Goal: Communication & Community: Answer question/provide support

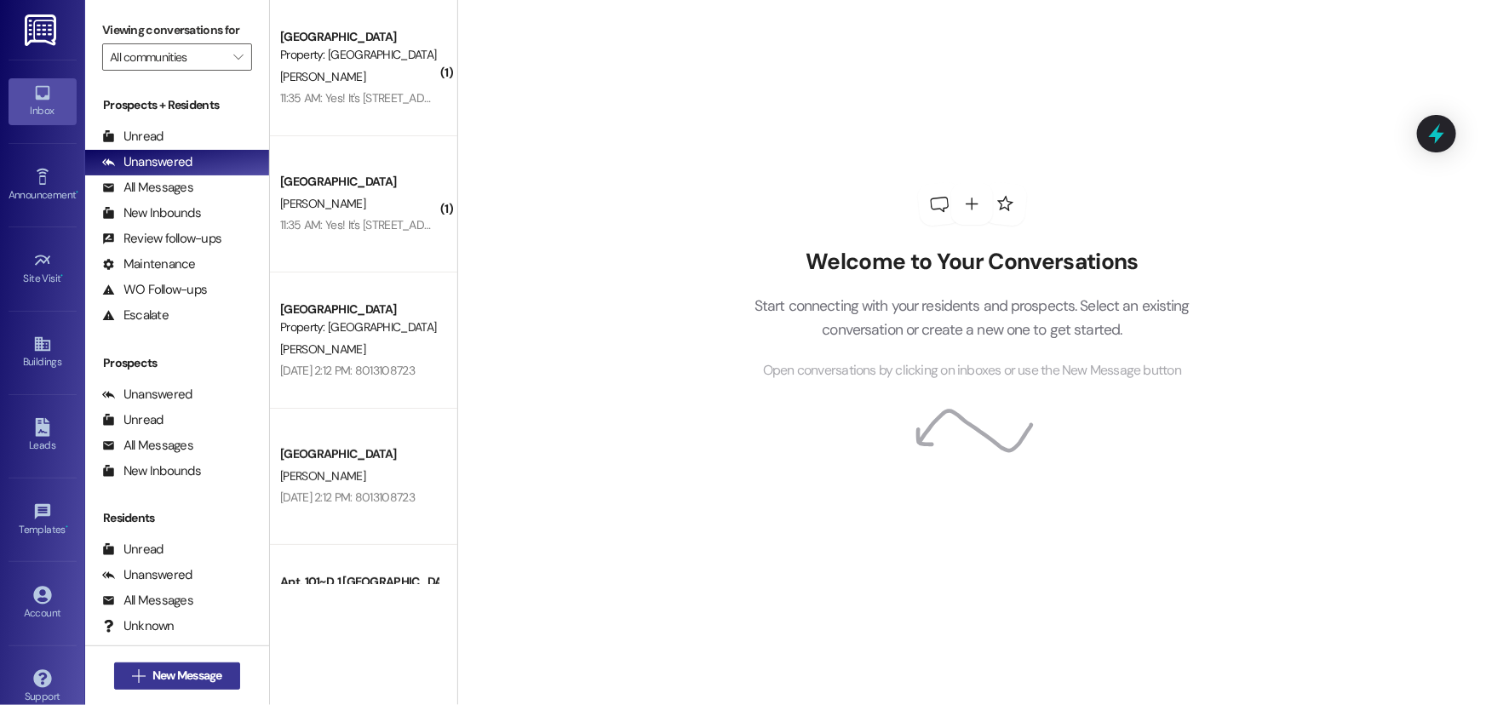
click at [195, 679] on span "New Message" at bounding box center [187, 676] width 70 height 18
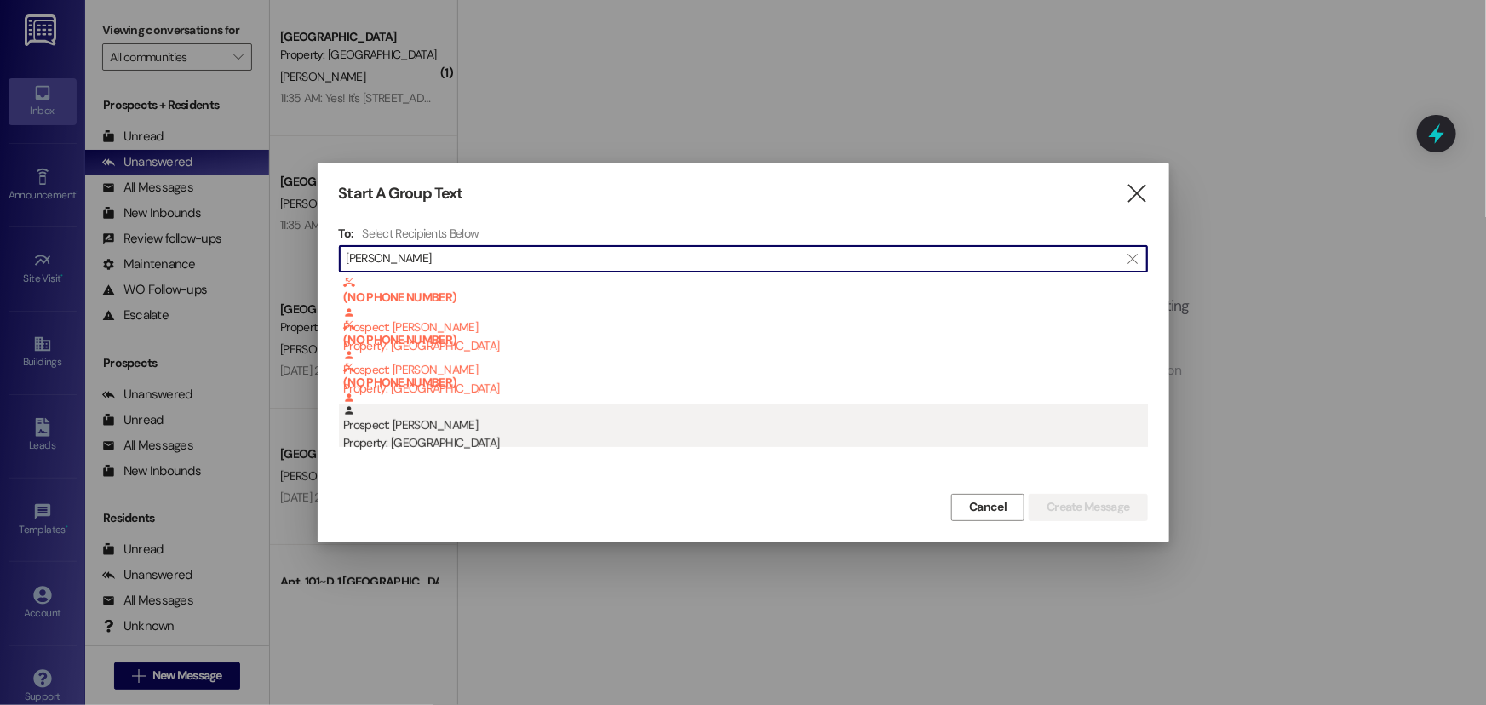
type input "[PERSON_NAME]"
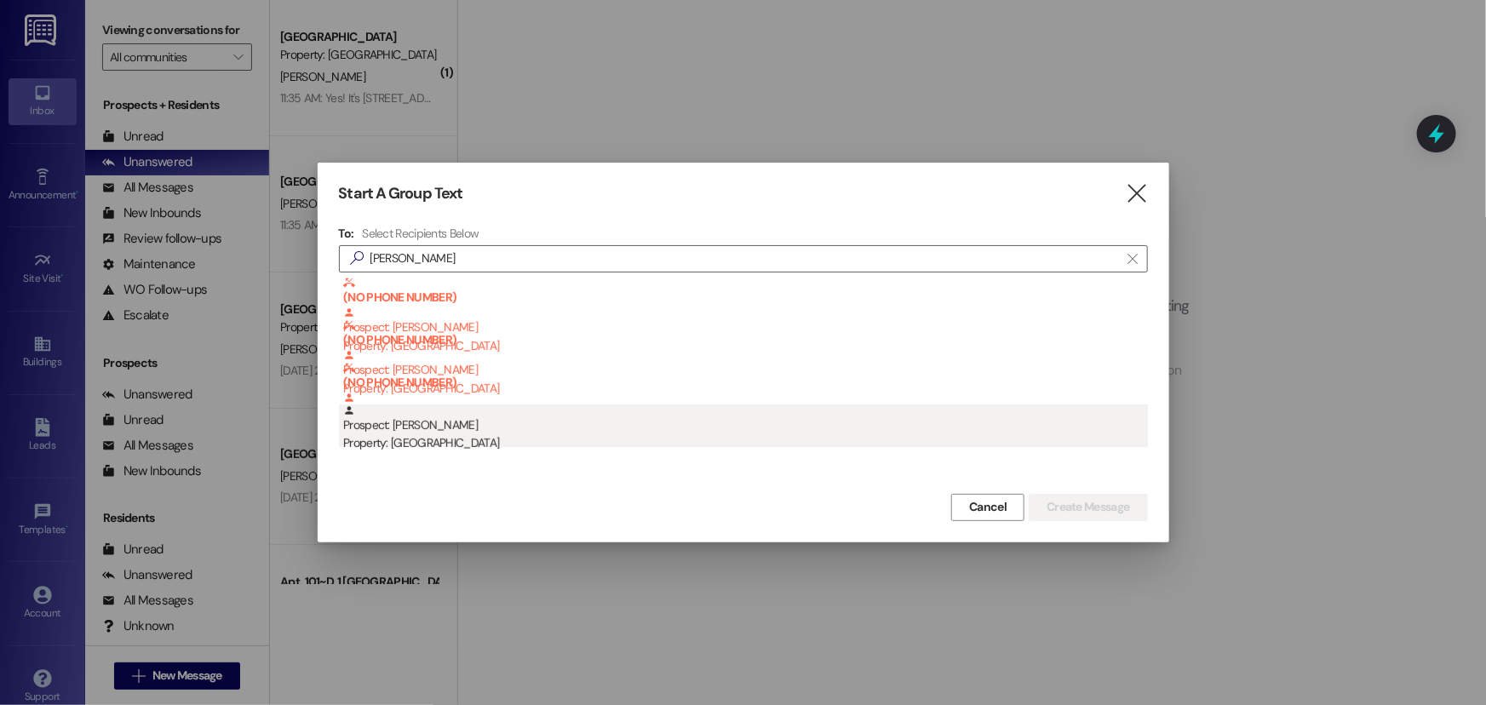
click at [540, 416] on div "Prospect: [PERSON_NAME] Property: [GEOGRAPHIC_DATA]" at bounding box center [745, 429] width 805 height 49
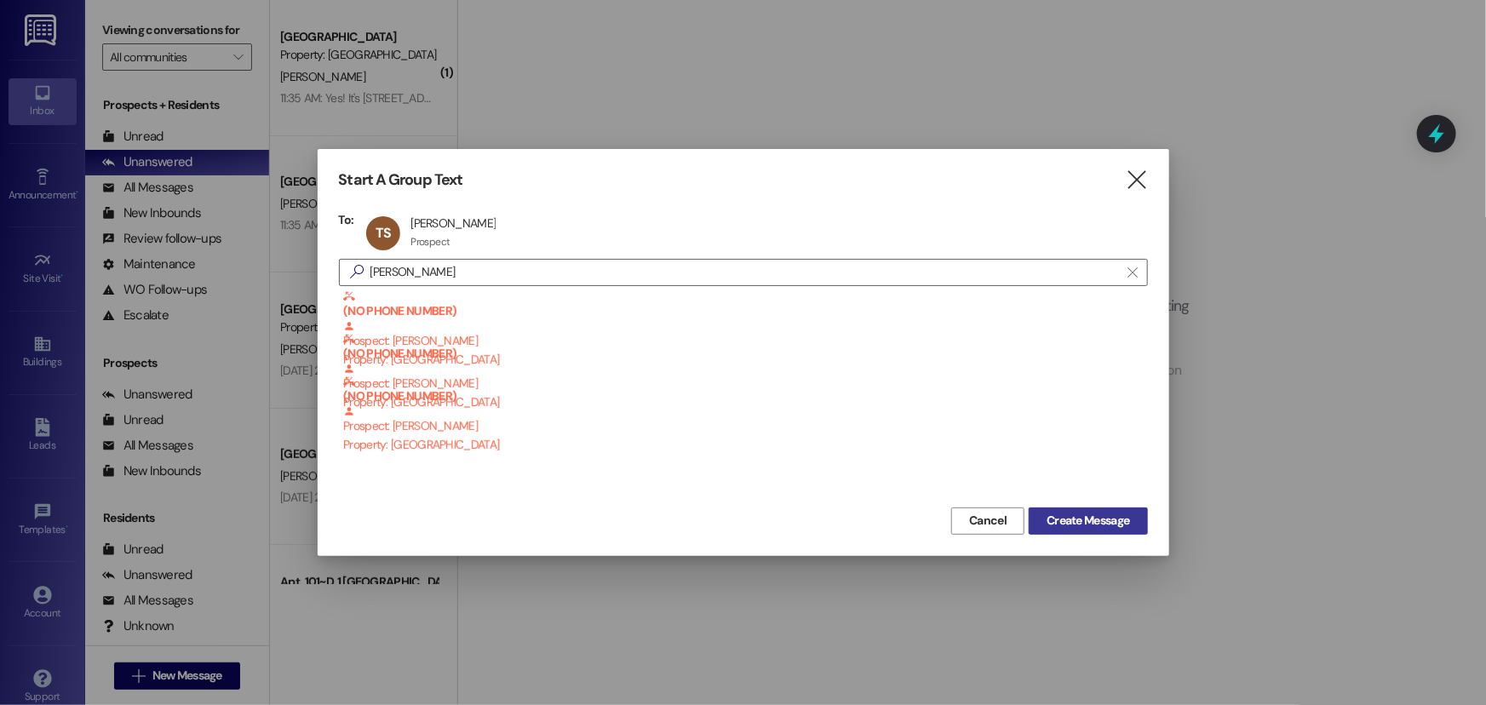
click at [736, 530] on button "Create Message" at bounding box center [1088, 521] width 118 height 27
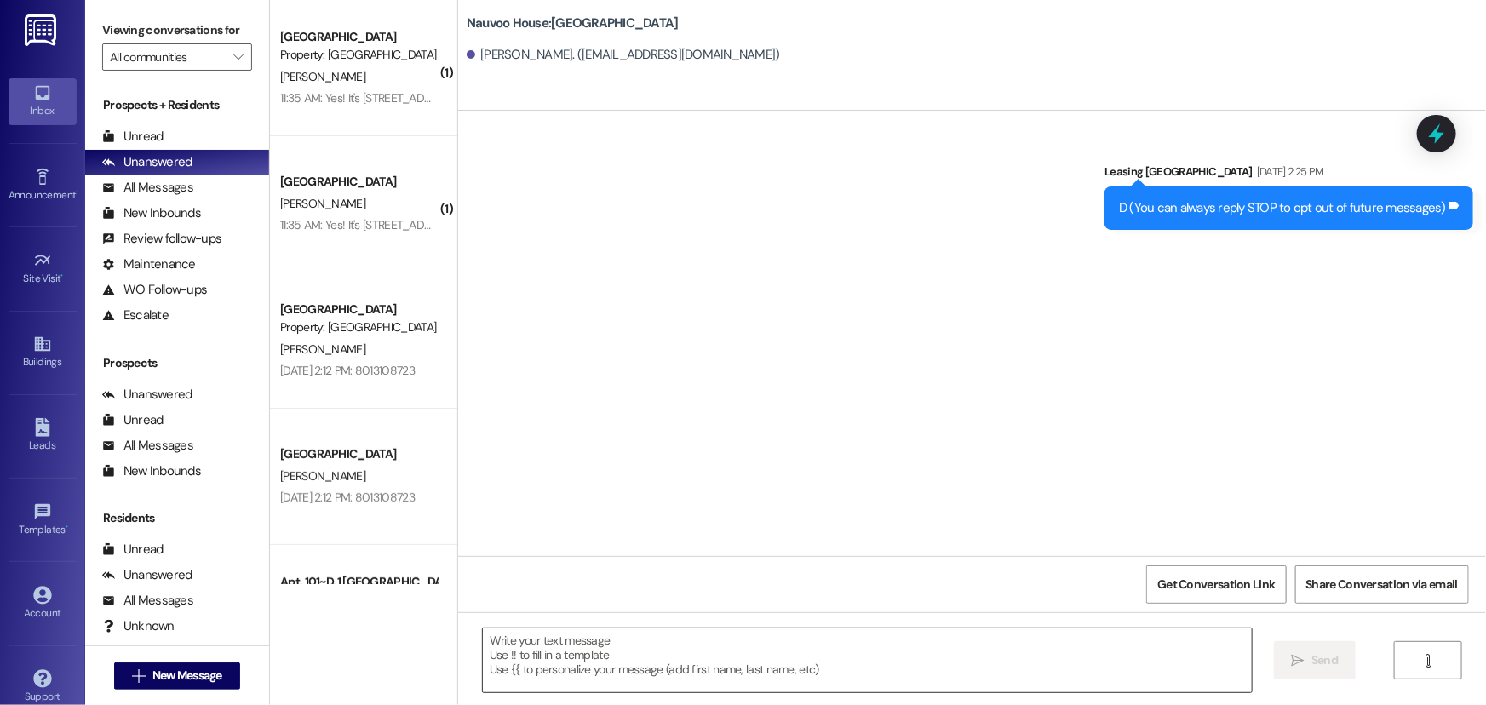
click at [686, 647] on textarea at bounding box center [867, 661] width 769 height 64
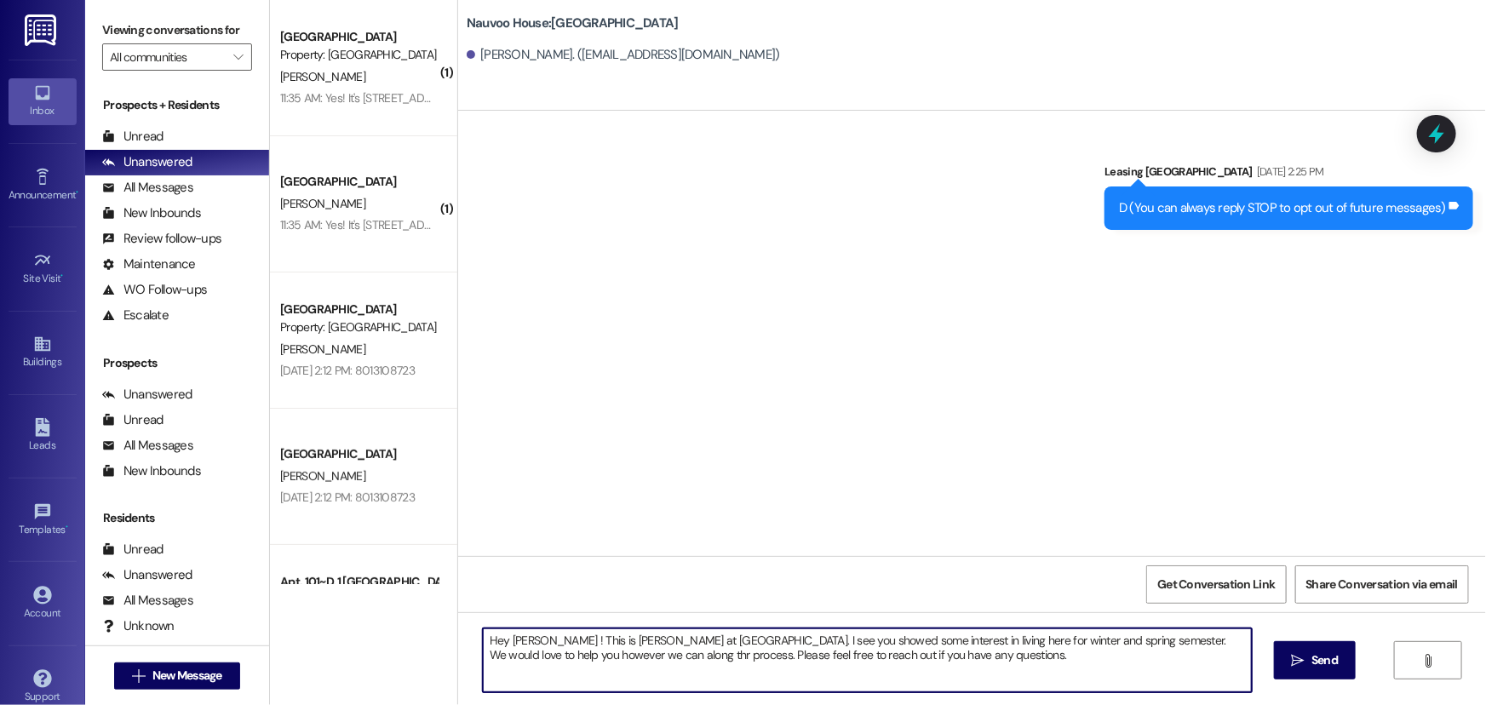
click at [560, 658] on textarea "Hey [PERSON_NAME] ! This is [PERSON_NAME] at [GEOGRAPHIC_DATA]. I see you showe…" at bounding box center [867, 661] width 769 height 64
drag, startPoint x: 966, startPoint y: 660, endPoint x: 472, endPoint y: 588, distance: 499.2
click at [472, 588] on div "Sent via SMS Leasing [GEOGRAPHIC_DATA] [DATE] 2:25 PM D (You can always reply S…" at bounding box center [972, 463] width 1028 height 705
type textarea "Hey [PERSON_NAME] ! This is [PERSON_NAME] at [GEOGRAPHIC_DATA]. I see you showe…"
click at [736, 664] on span "Send" at bounding box center [1325, 661] width 26 height 18
